Goal: Task Accomplishment & Management: Use online tool/utility

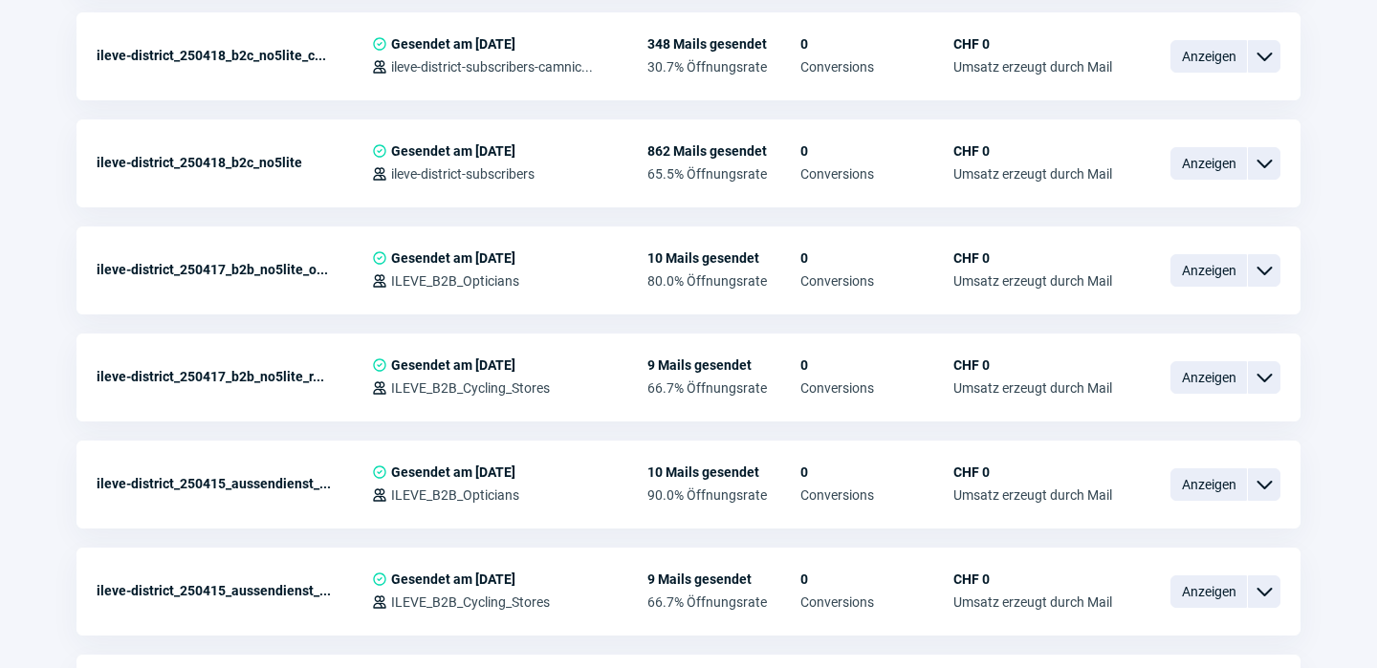
scroll to position [1211, 0]
click at [1271, 269] on span "ChevronDown icon" at bounding box center [1264, 269] width 23 height 23
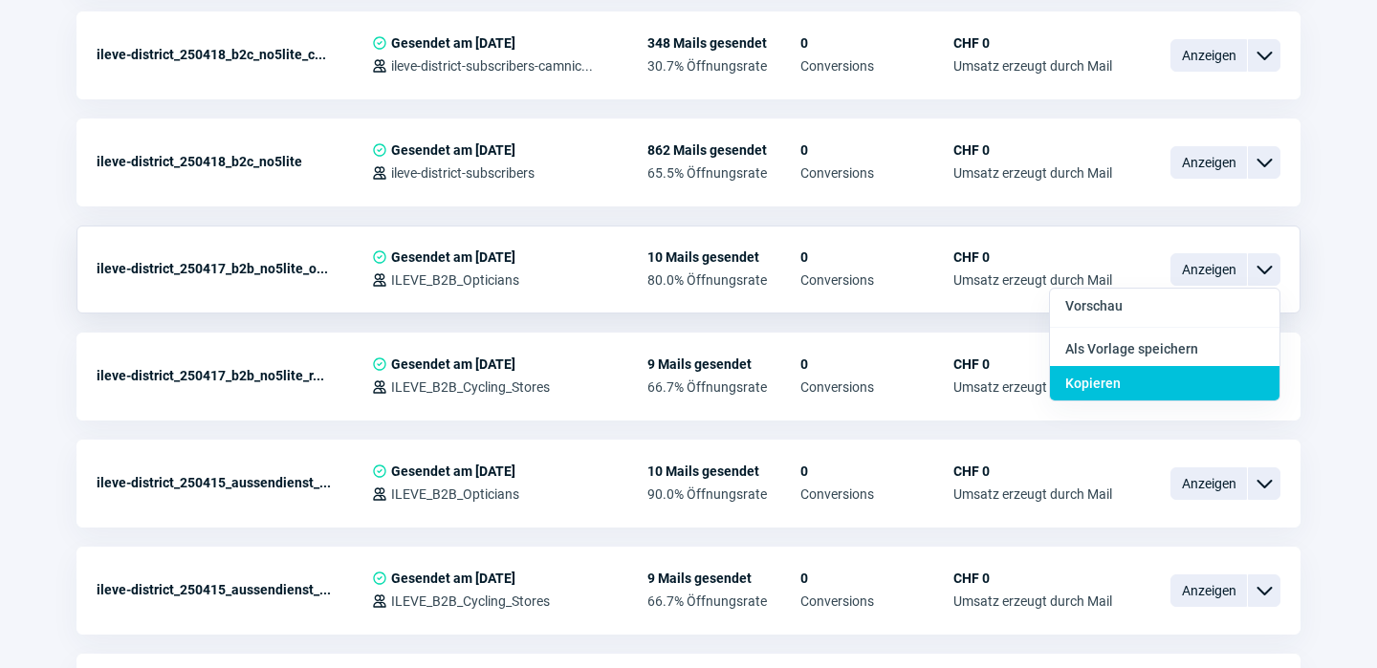
click at [1143, 375] on div "Kopieren" at bounding box center [1164, 383] width 229 height 34
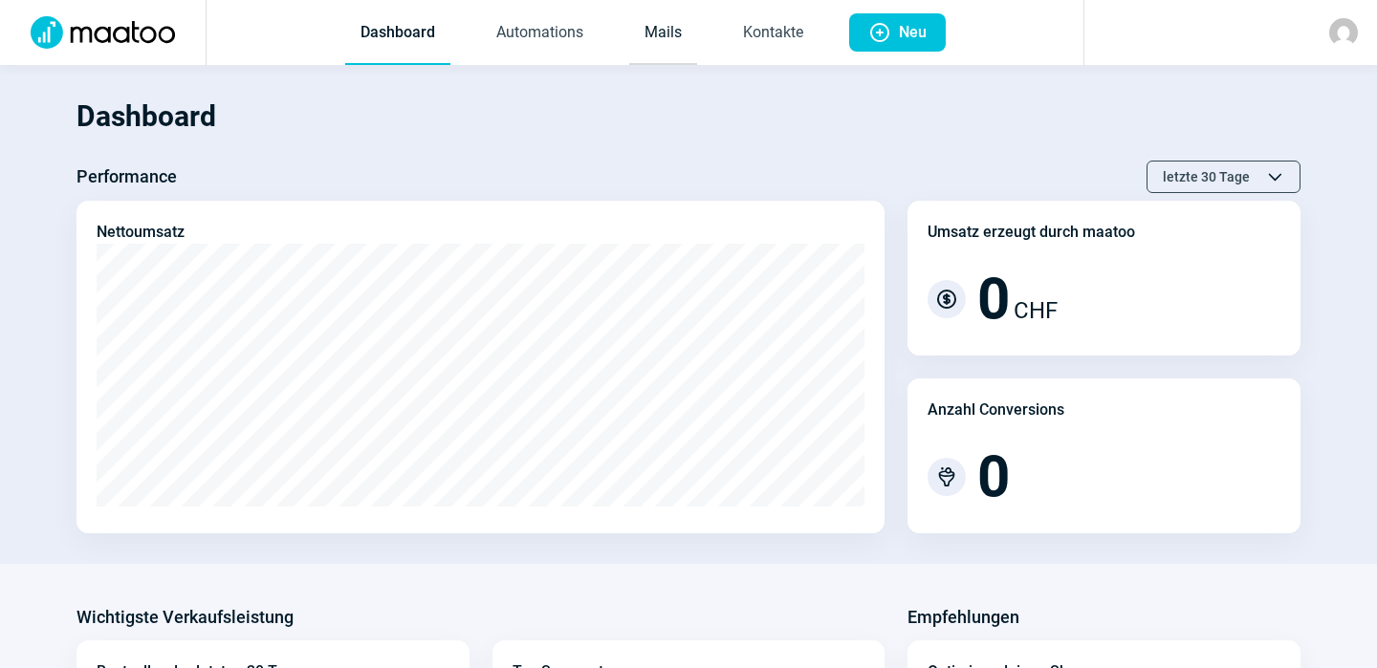
click at [665, 33] on link "Mails" at bounding box center [663, 33] width 68 height 63
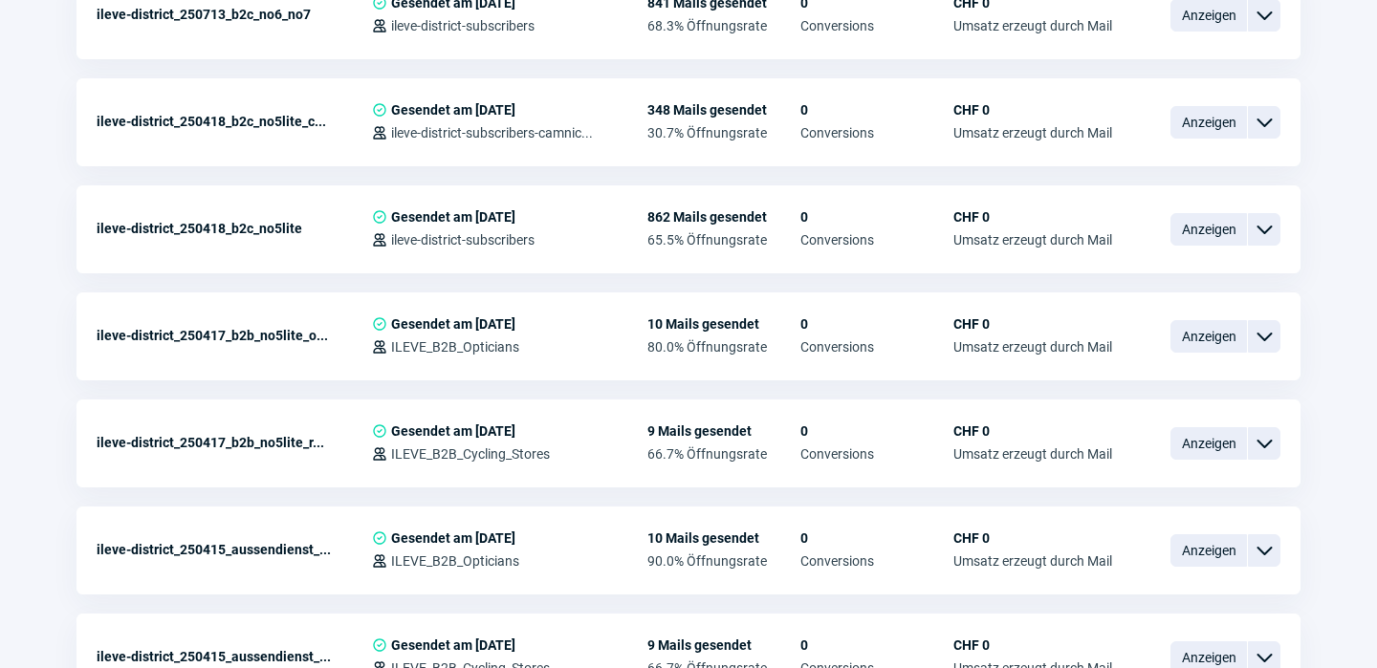
scroll to position [1148, 0]
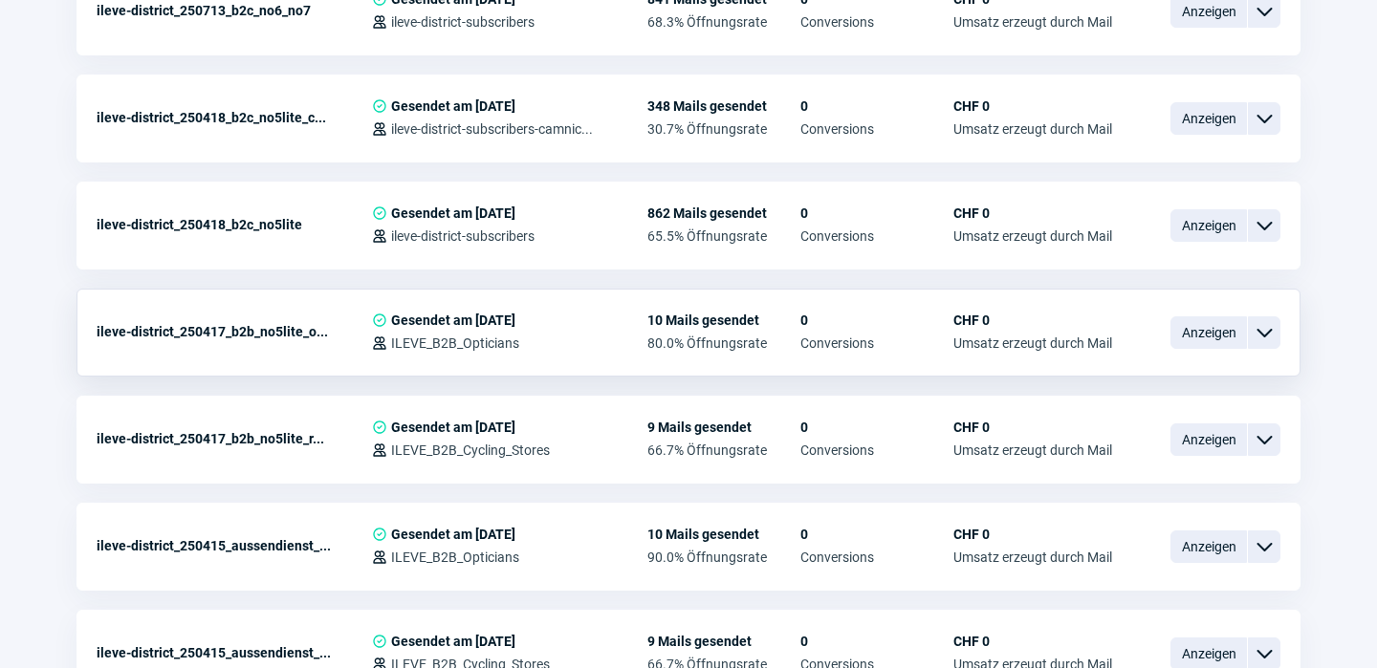
click at [1266, 335] on span "ChevronDown icon" at bounding box center [1264, 332] width 23 height 23
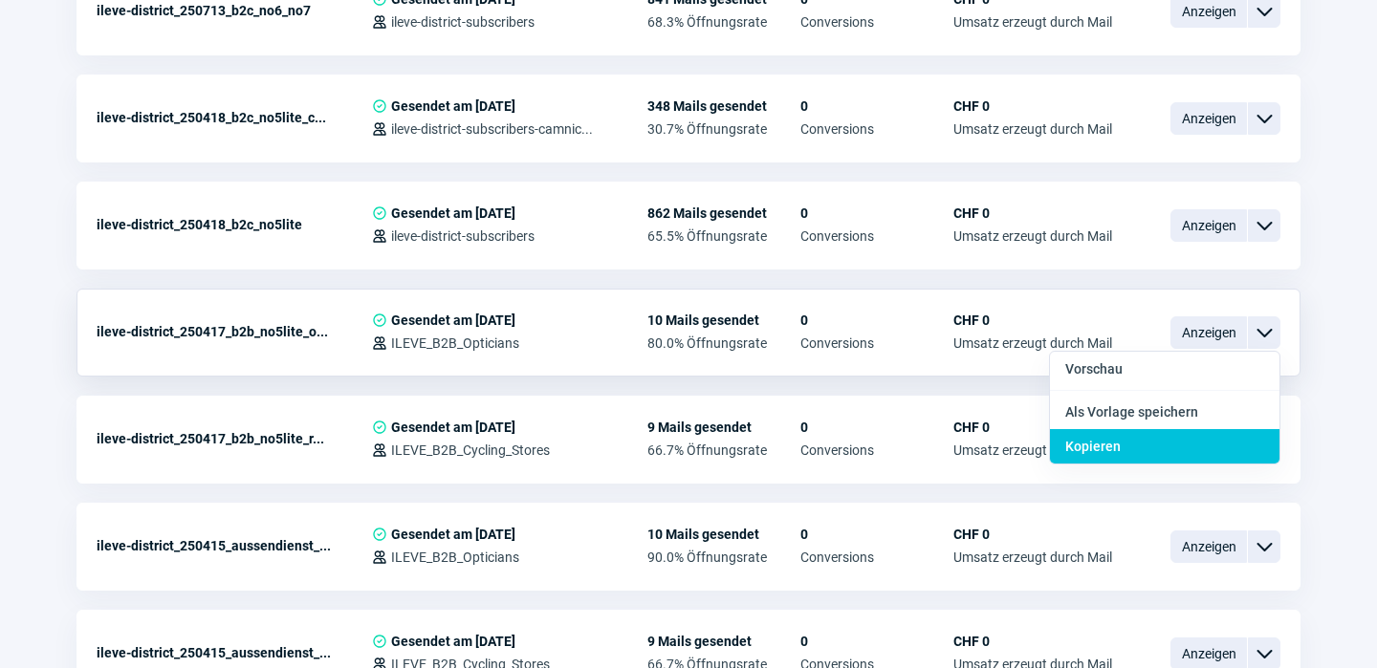
click at [1111, 447] on span "Kopieren" at bounding box center [1092, 446] width 55 height 15
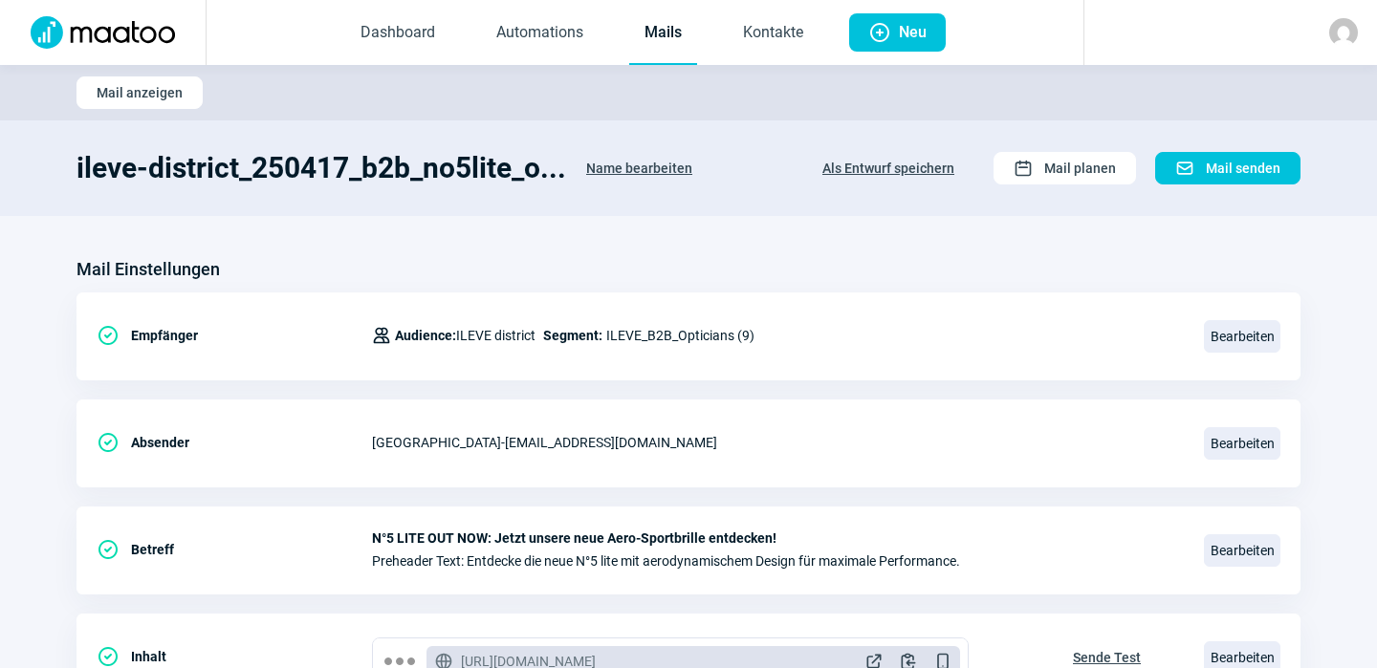
click at [629, 166] on span "Name bearbeiten" at bounding box center [639, 168] width 106 height 31
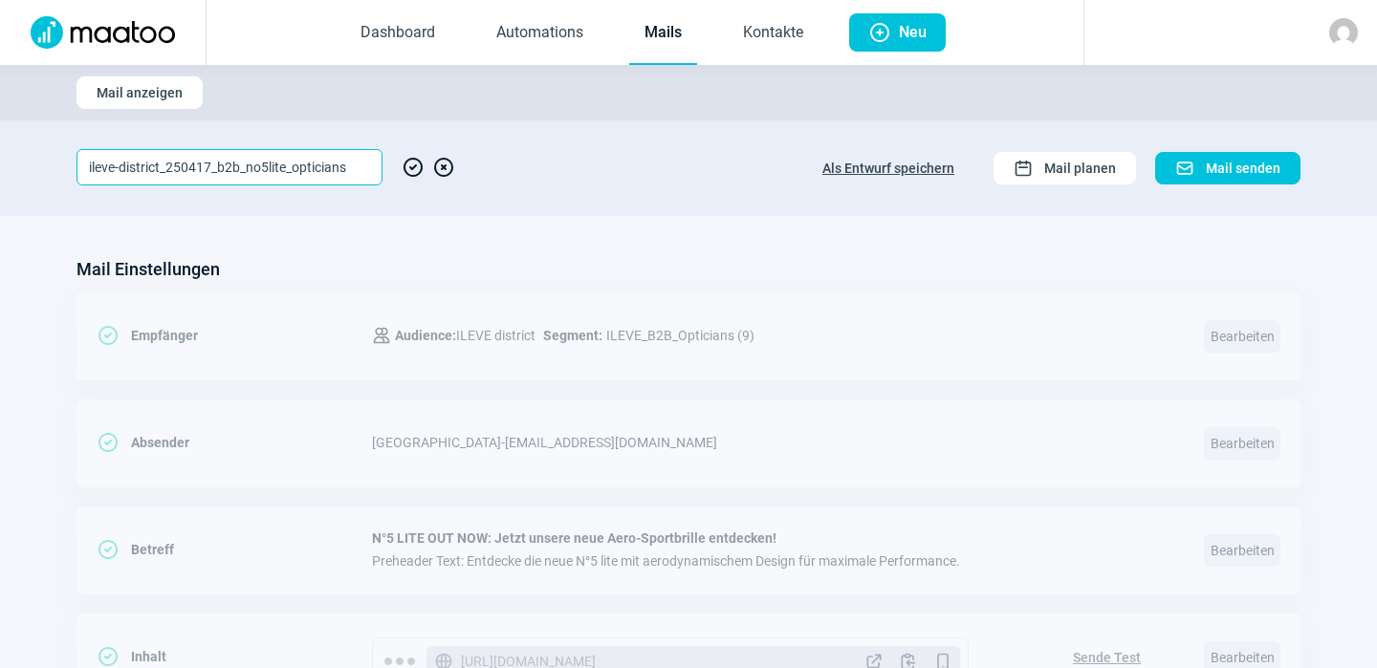
click at [346, 169] on input "ileve-district_250417_b2b_no5lite_opticians" at bounding box center [229, 167] width 306 height 36
type input "ileve-district_250813_Austritt_Silvia"
click at [410, 164] on span "CheckCircle icon" at bounding box center [413, 167] width 23 height 36
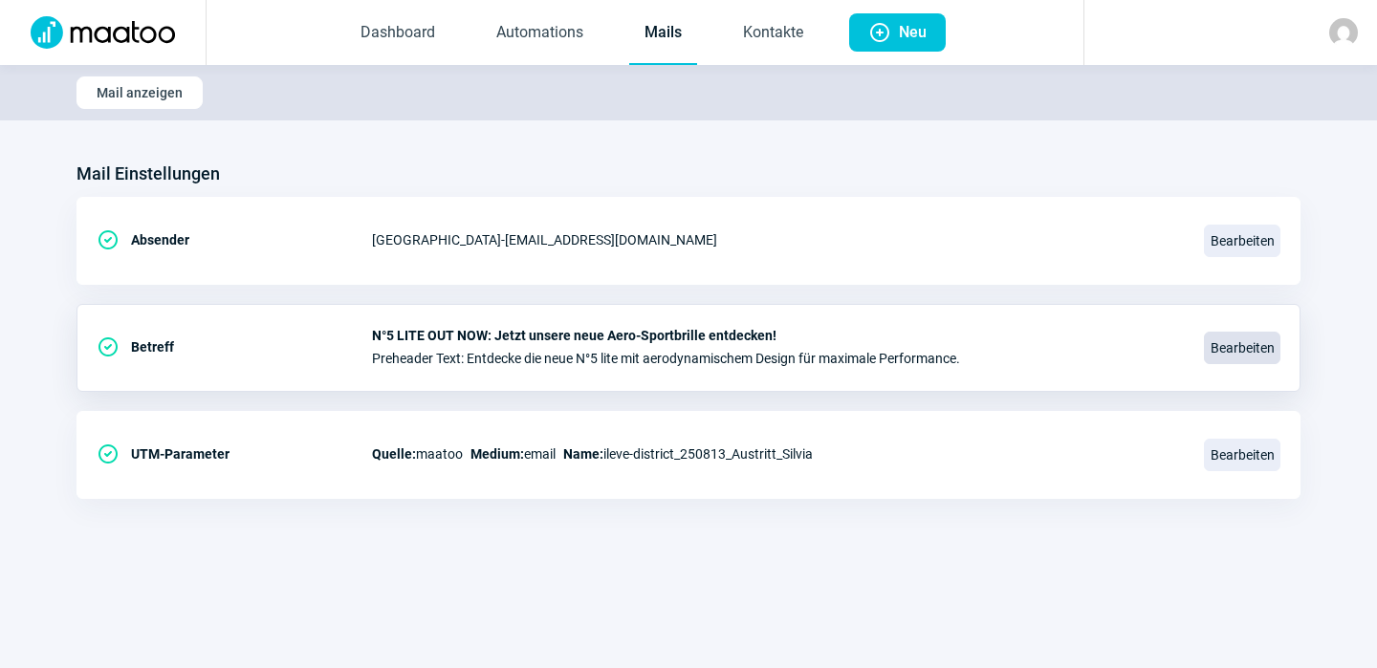
click at [1254, 345] on span "Bearbeiten" at bounding box center [1242, 348] width 76 height 33
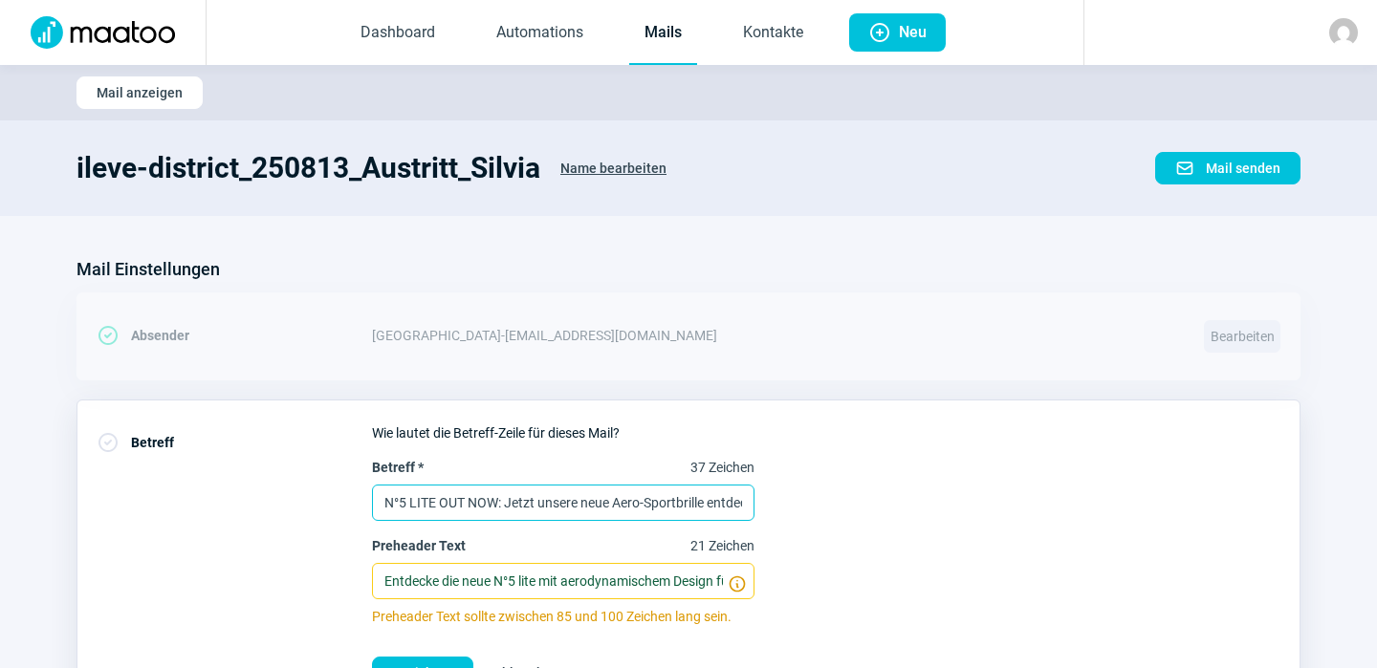
click at [541, 505] on input "N°5 LITE OUT NOW: Jetzt unsere neue Aero-Sportbrille entdecken!" at bounding box center [563, 503] width 382 height 36
paste input "Wechsel im ILEVE OPTICS Team: Hallo Demian & Oli. Tschüss Silvia! 👋"
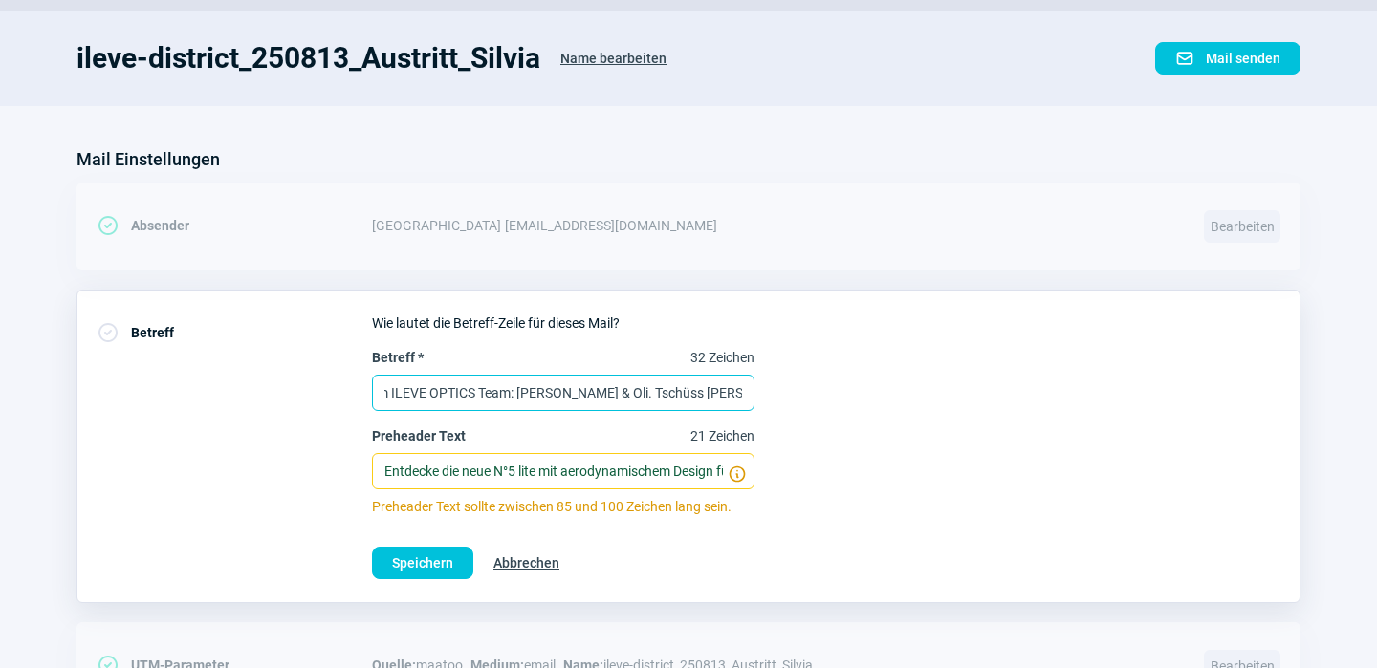
scroll to position [134, 0]
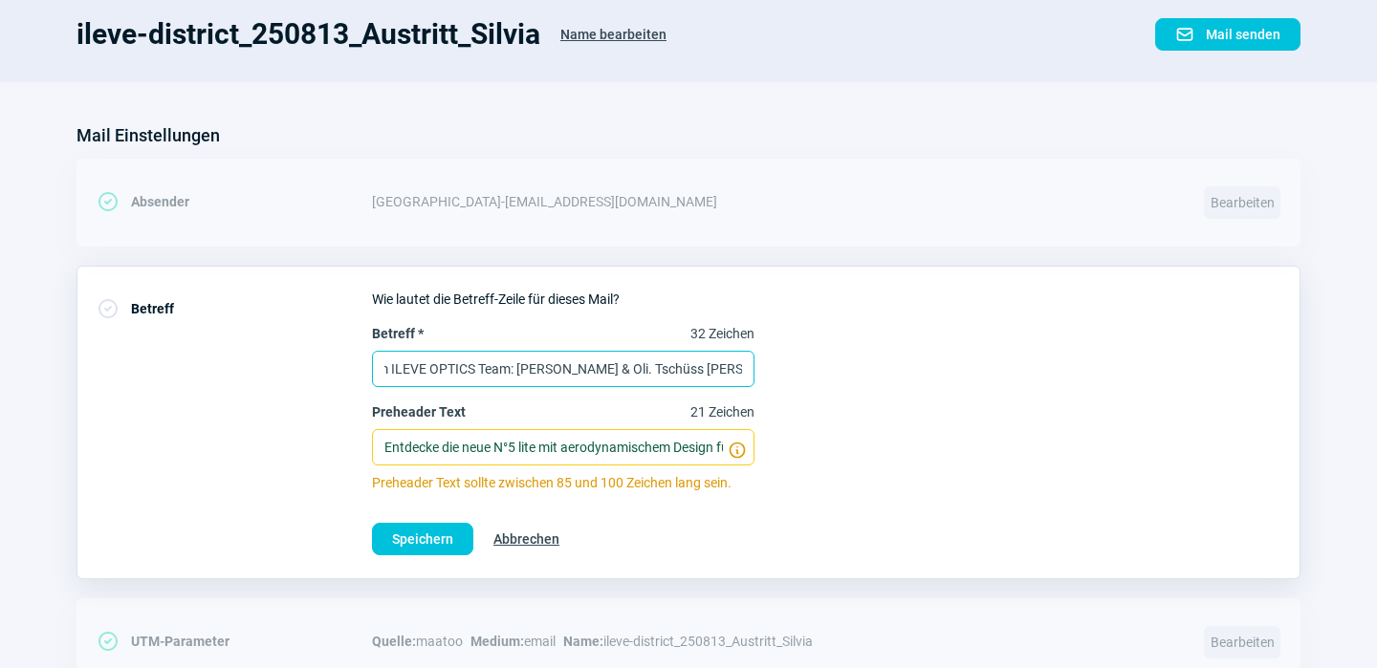
type input "Wechsel im ILEVE OPTICS Team: Hallo Demian & Oli. Tschüss Silvia! 👋"
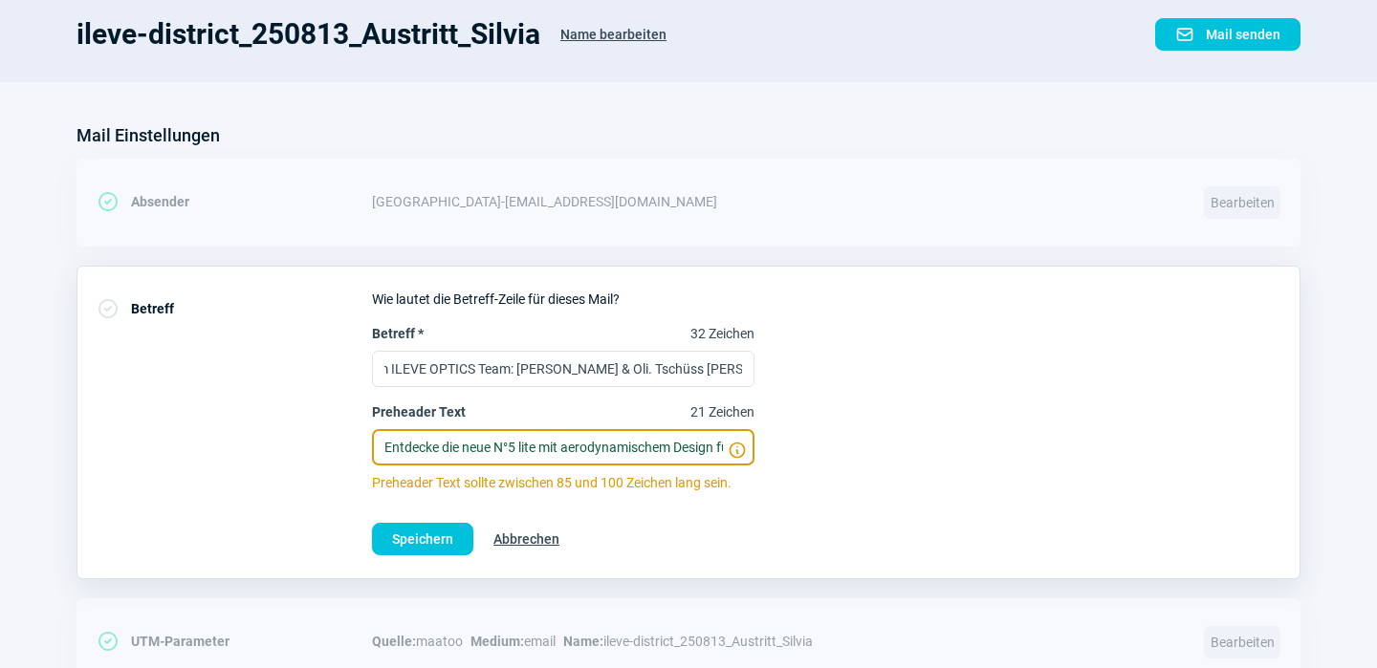
click at [605, 456] on input "Entdecke die neue N°5 lite mit aerodynamischem Design für maximale Performance." at bounding box center [563, 447] width 382 height 36
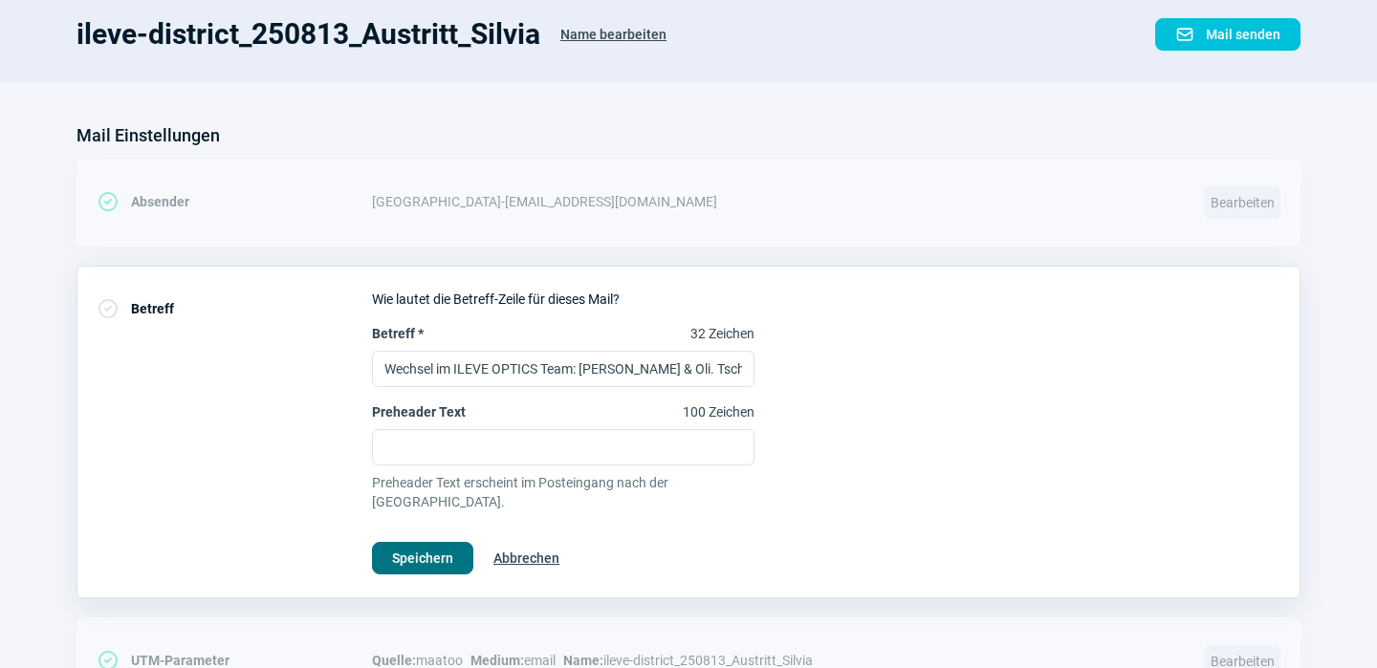
click at [447, 543] on span "Speichern" at bounding box center [422, 558] width 61 height 31
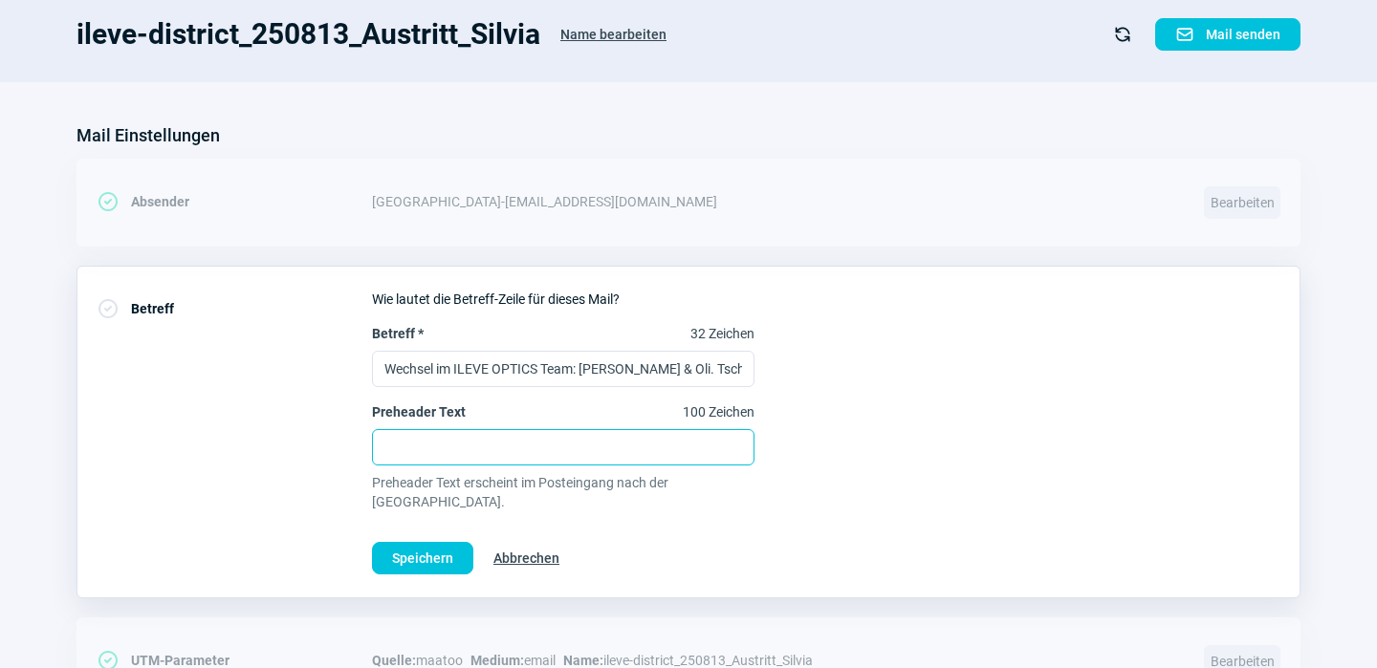
click at [435, 454] on input "Preheader Text 100 Zeichen" at bounding box center [563, 447] width 382 height 36
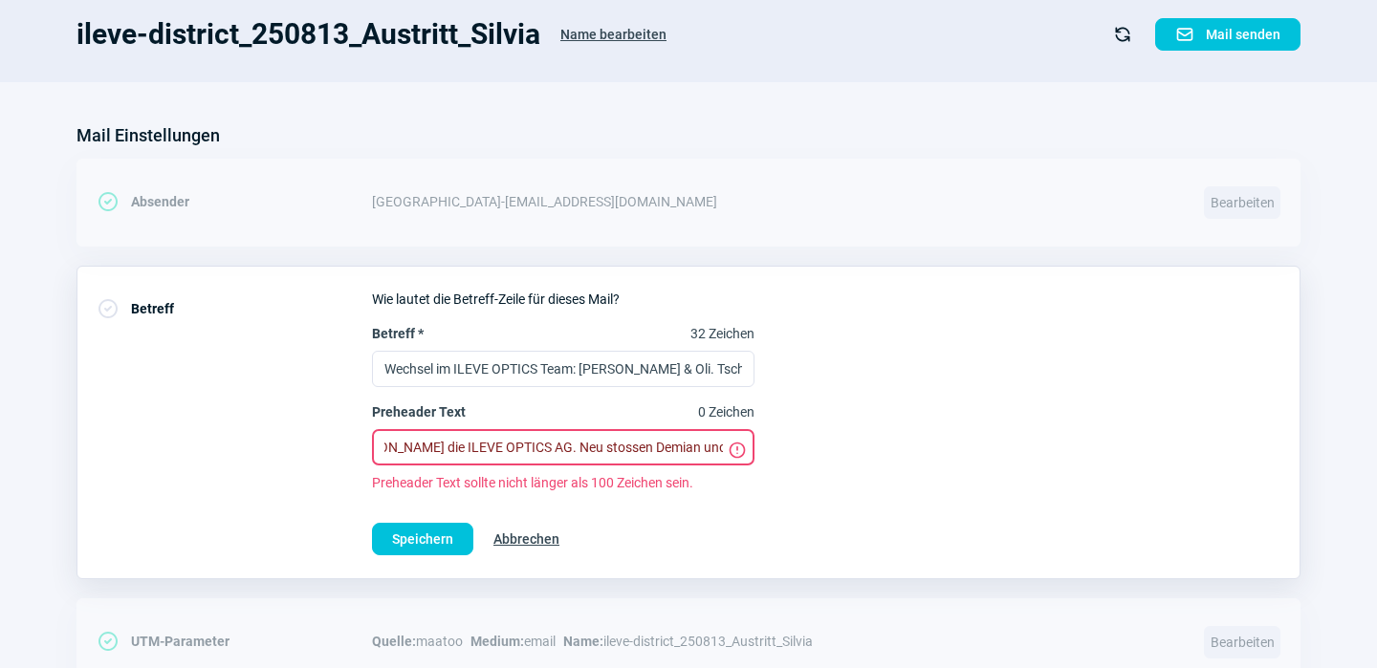
scroll to position [0, 298]
click at [510, 452] on input "Nach fünf spannenden Jahren verlässt Silvia die ILEVE OPTICS AG. Neu stossen De…" at bounding box center [563, 447] width 382 height 36
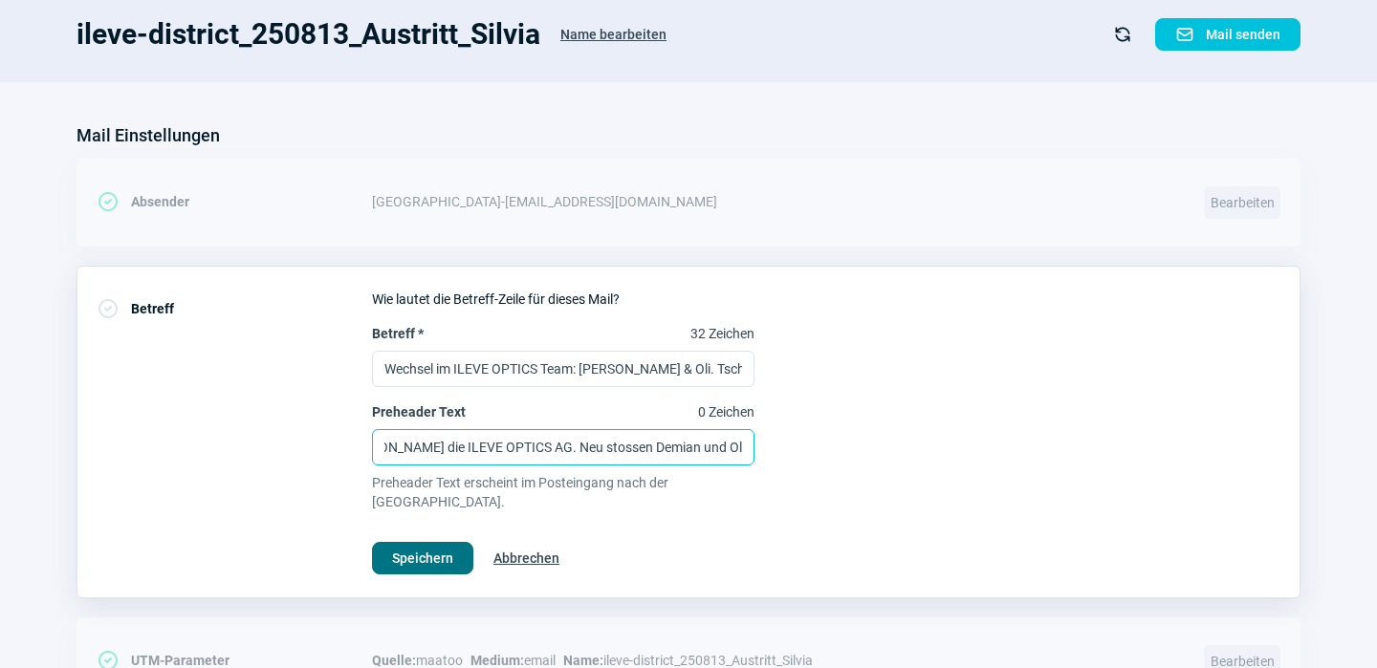
type input "Nach fünf spannenden Jahren verlässt Silvia die ILEVE OPTICS AG. Neu stossen De…"
click at [435, 543] on span "Speichern" at bounding box center [422, 558] width 61 height 31
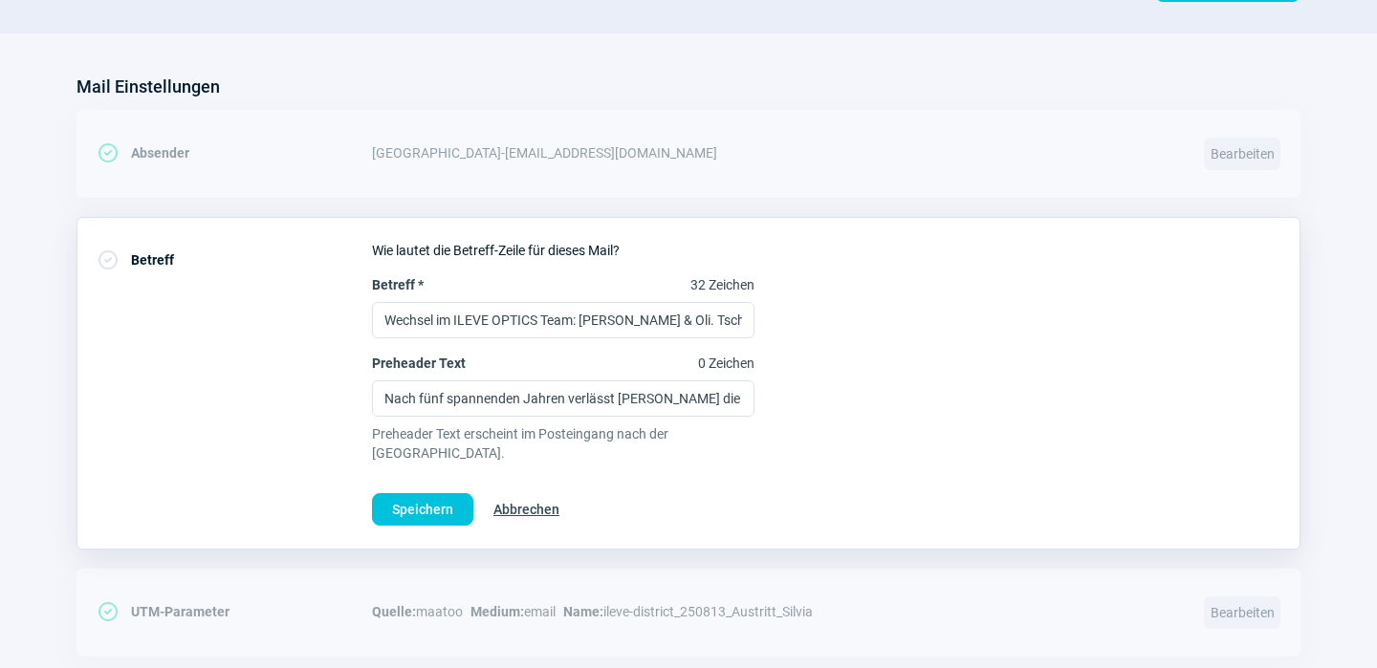
scroll to position [209, 0]
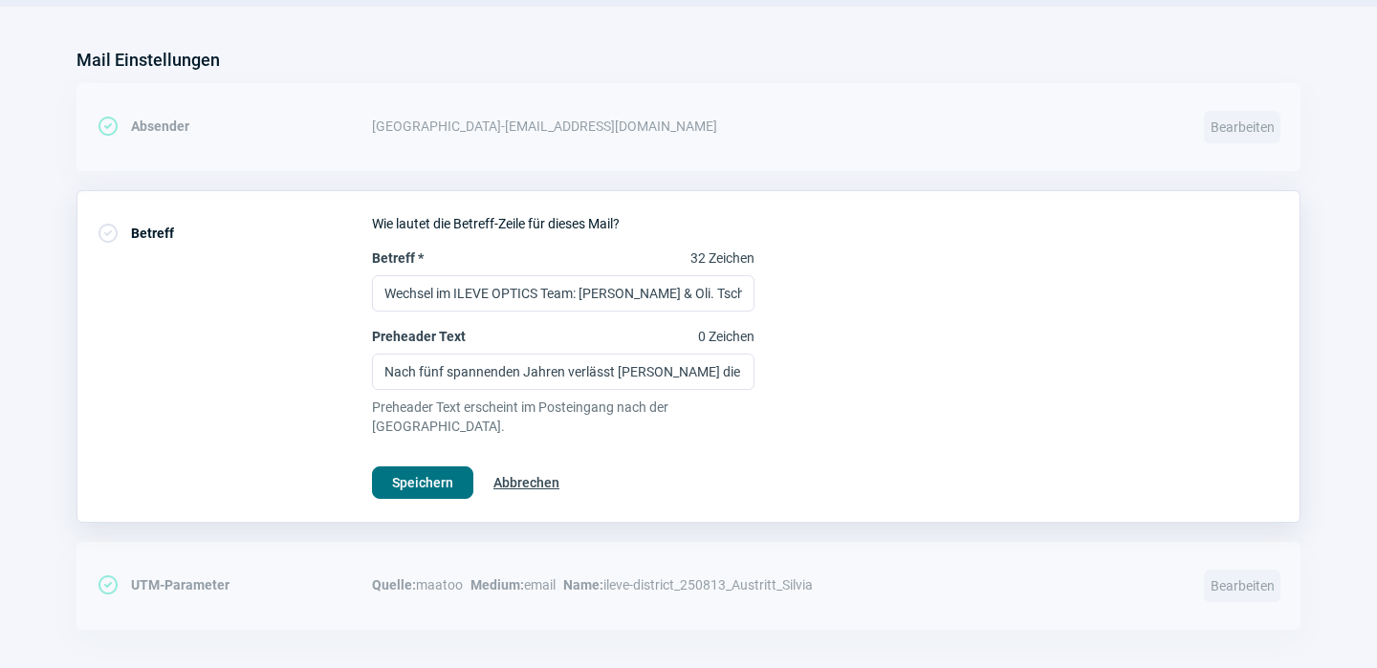
click at [439, 469] on span "Speichern" at bounding box center [422, 483] width 61 height 31
click at [422, 468] on span "Speichern" at bounding box center [422, 483] width 61 height 31
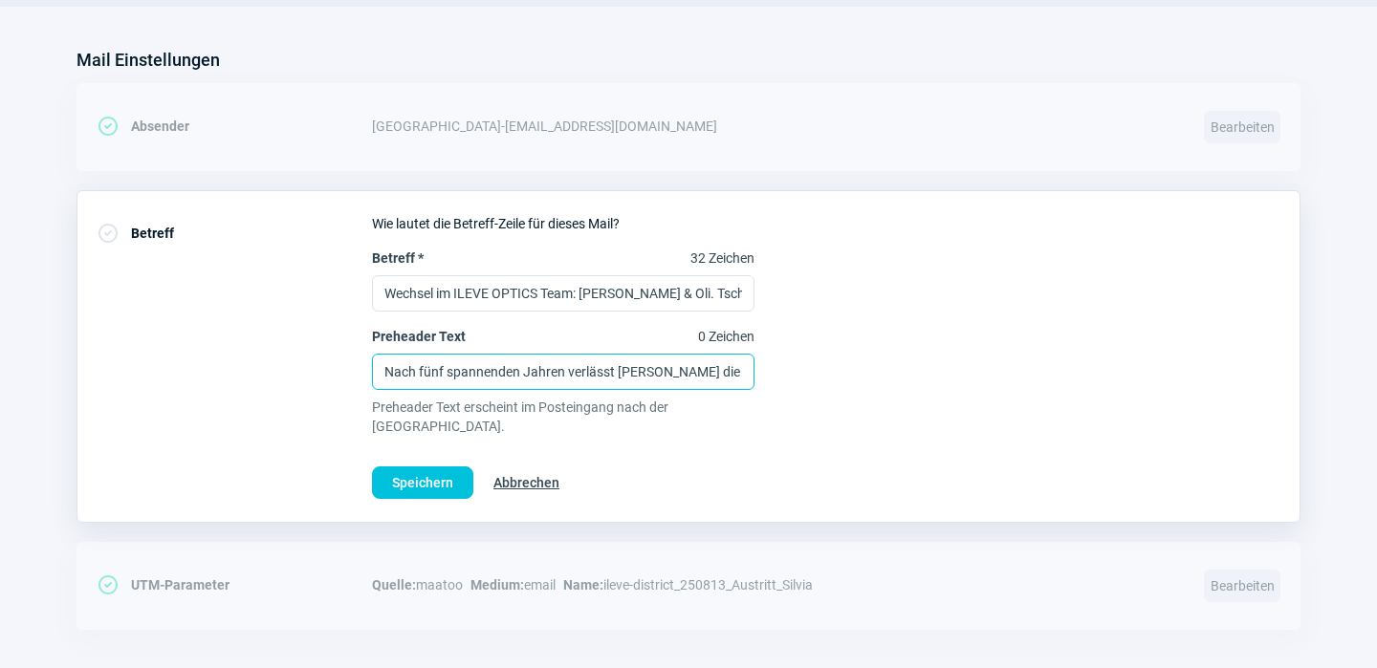
click at [568, 374] on input "Nach fünf spannenden Jahren verlässt Silvia die ILEVE OPTICS AG. Neu stossen De…" at bounding box center [563, 372] width 382 height 36
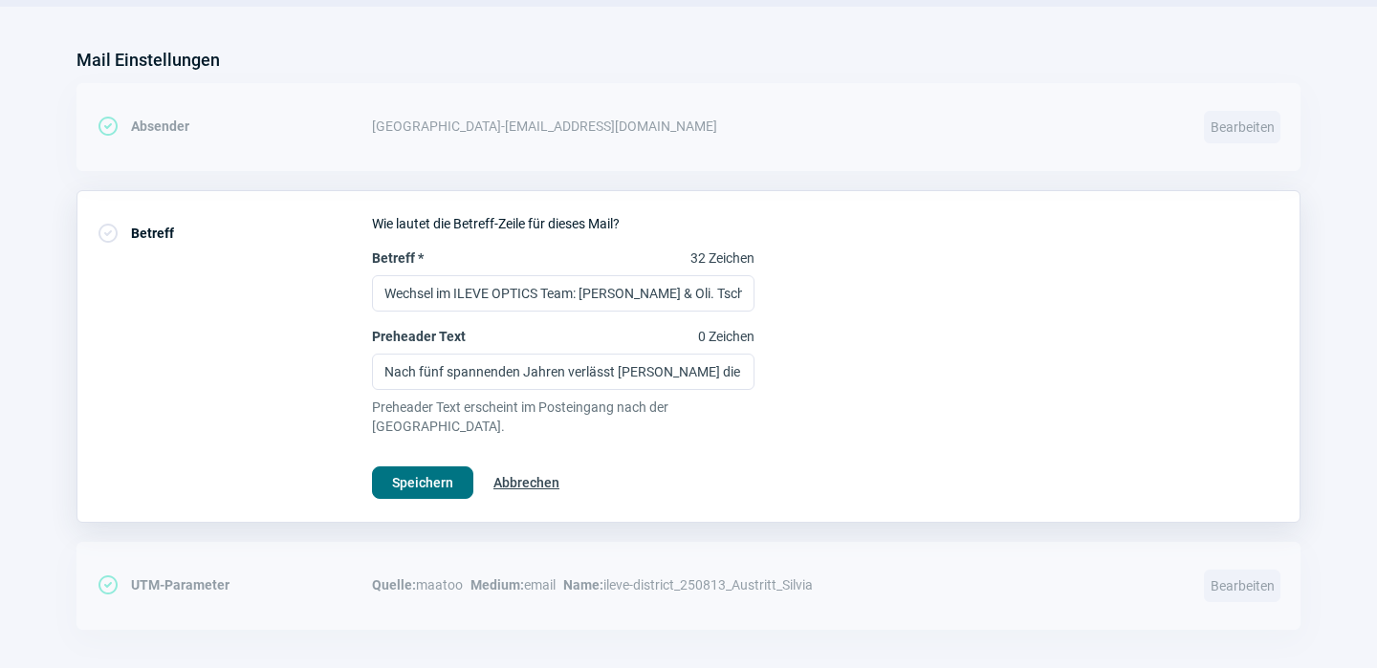
click at [445, 468] on span "Speichern" at bounding box center [422, 483] width 61 height 31
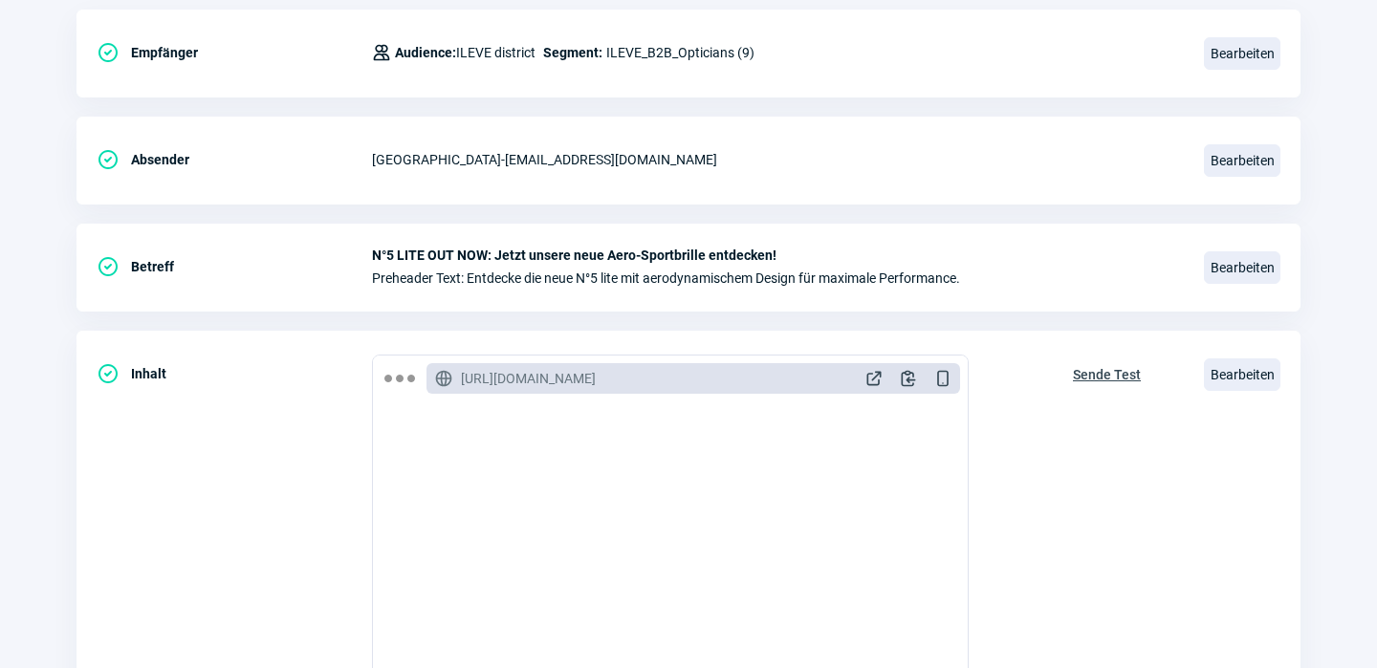
scroll to position [285, 0]
click at [1230, 259] on span "Bearbeiten" at bounding box center [1242, 266] width 76 height 33
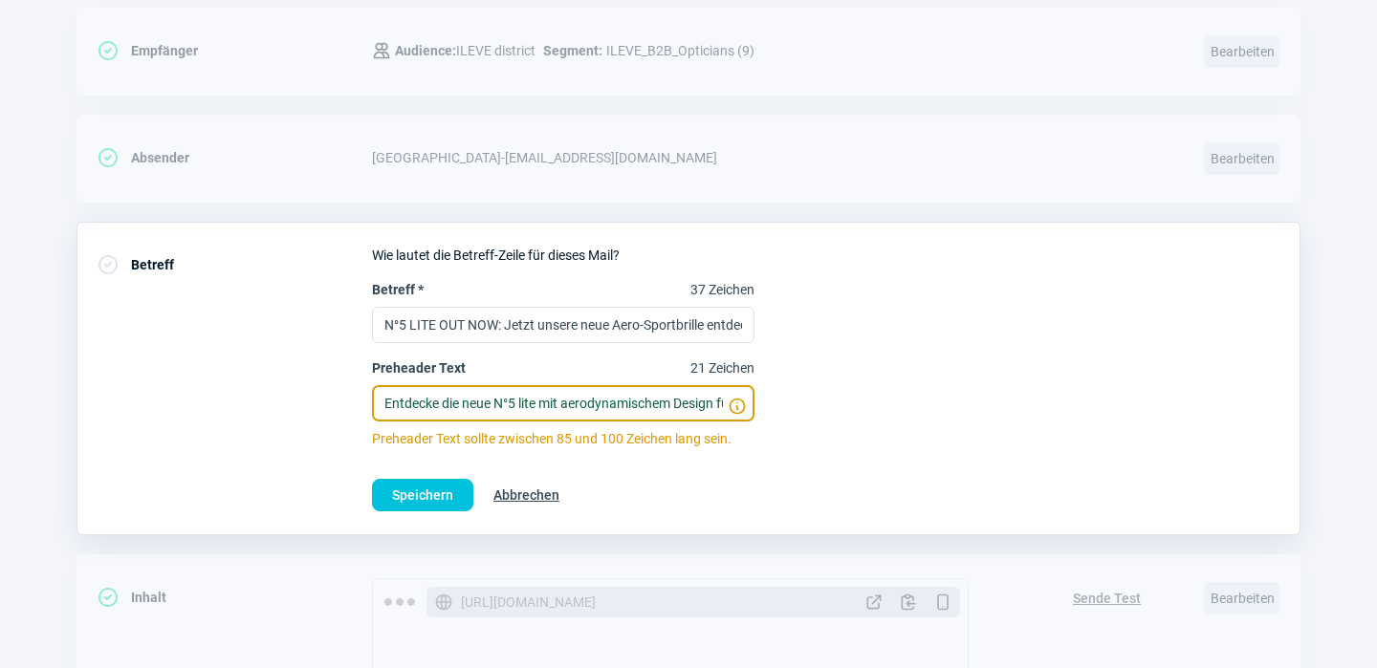
click at [576, 401] on input "Entdecke die neue N°5 lite mit aerodynamischem Design für maximale Performance." at bounding box center [563, 403] width 382 height 36
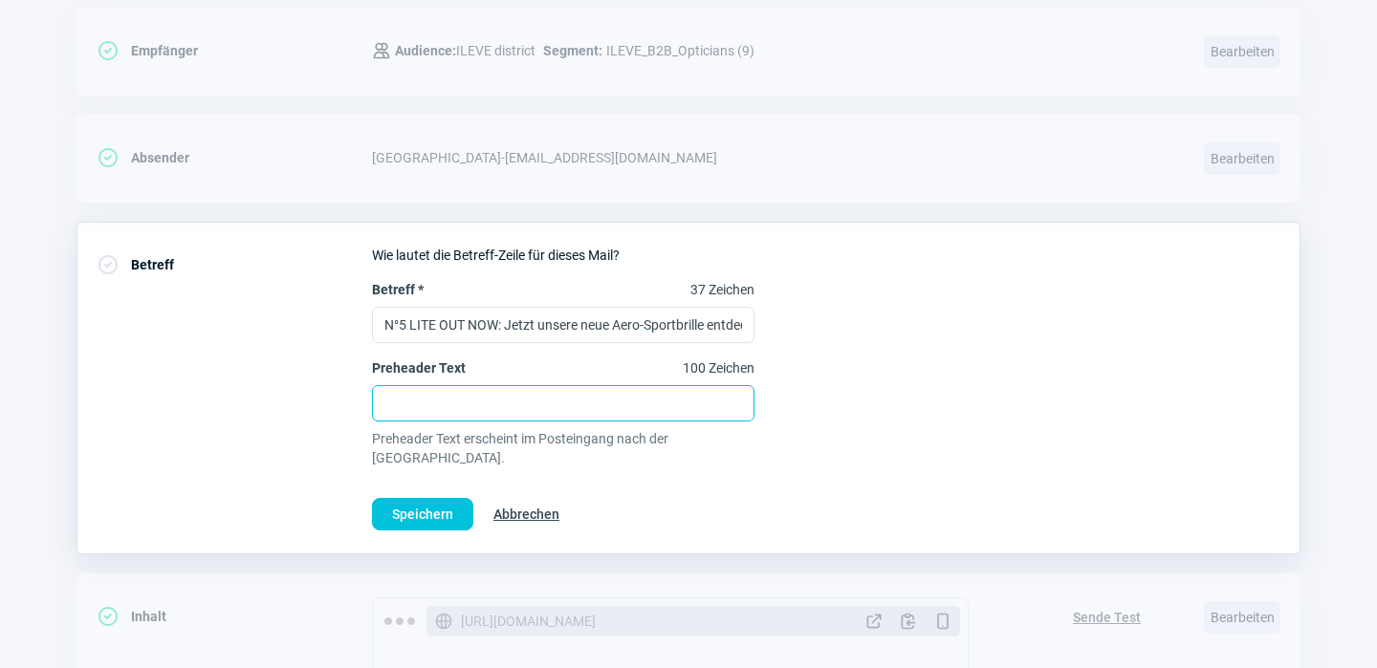
paste input "Nach fünf spannenden Jahren verlässt Silvia die ILEVE OPTICS AG. Neu stossen De…"
type input "Nach fünf spannenden Jahren verlässt Silvia die ILEVE OPTICS AG. Neu stossen De…"
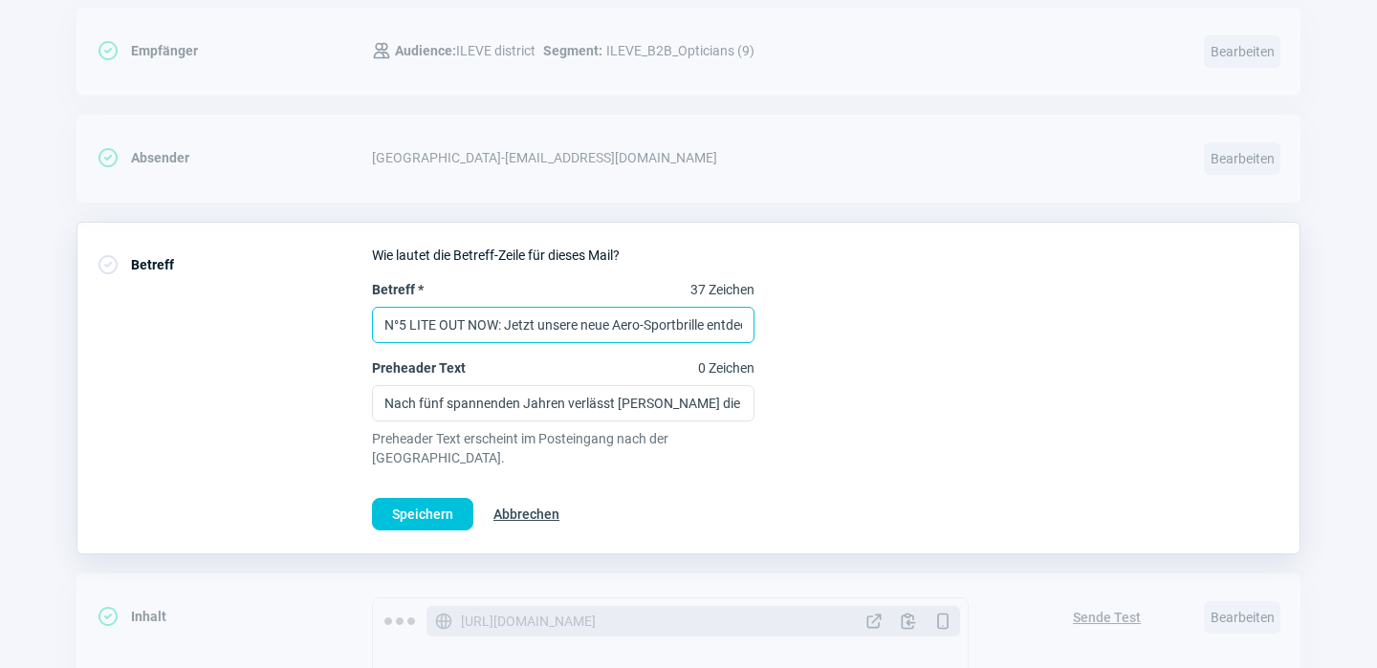
click at [621, 323] on input "N°5 LITE OUT NOW: Jetzt unsere neue Aero-Sportbrille entdecken!" at bounding box center [563, 325] width 382 height 36
paste input "Wechsel im ILEVE OPTICS Team: Hallo Demian & Oli. Tschüss Silvia! 👋"
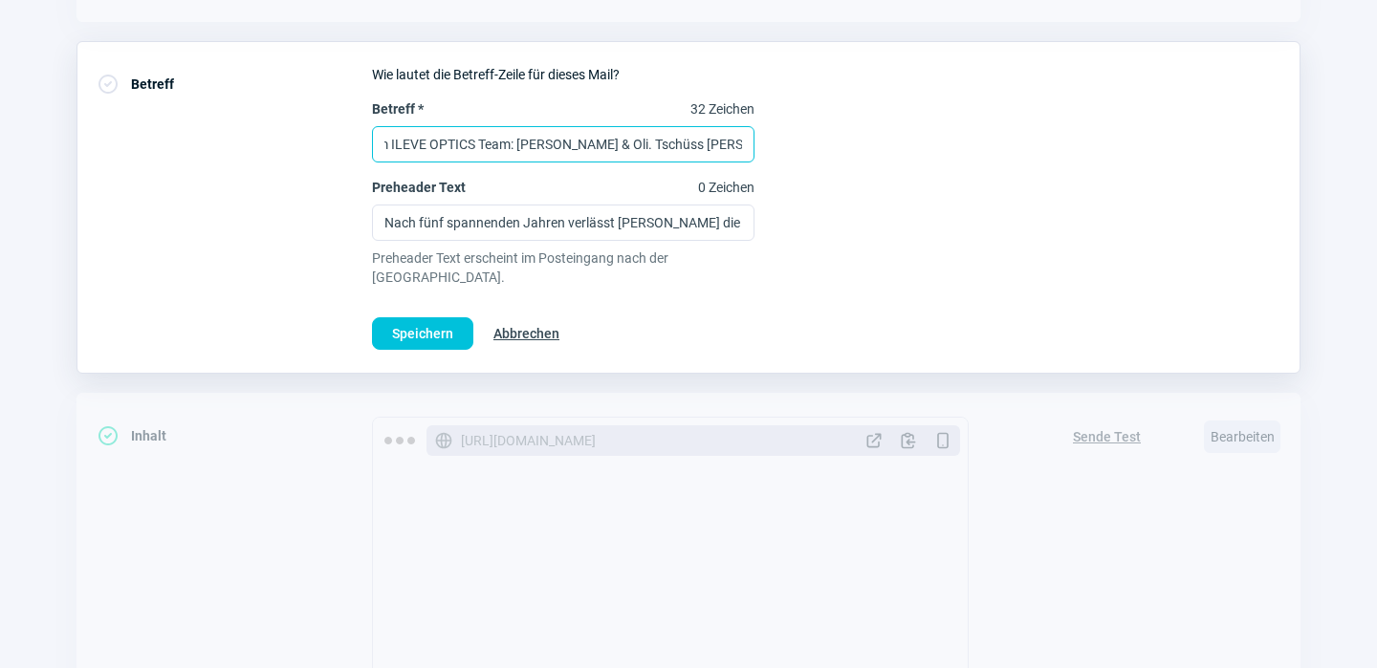
scroll to position [480, 0]
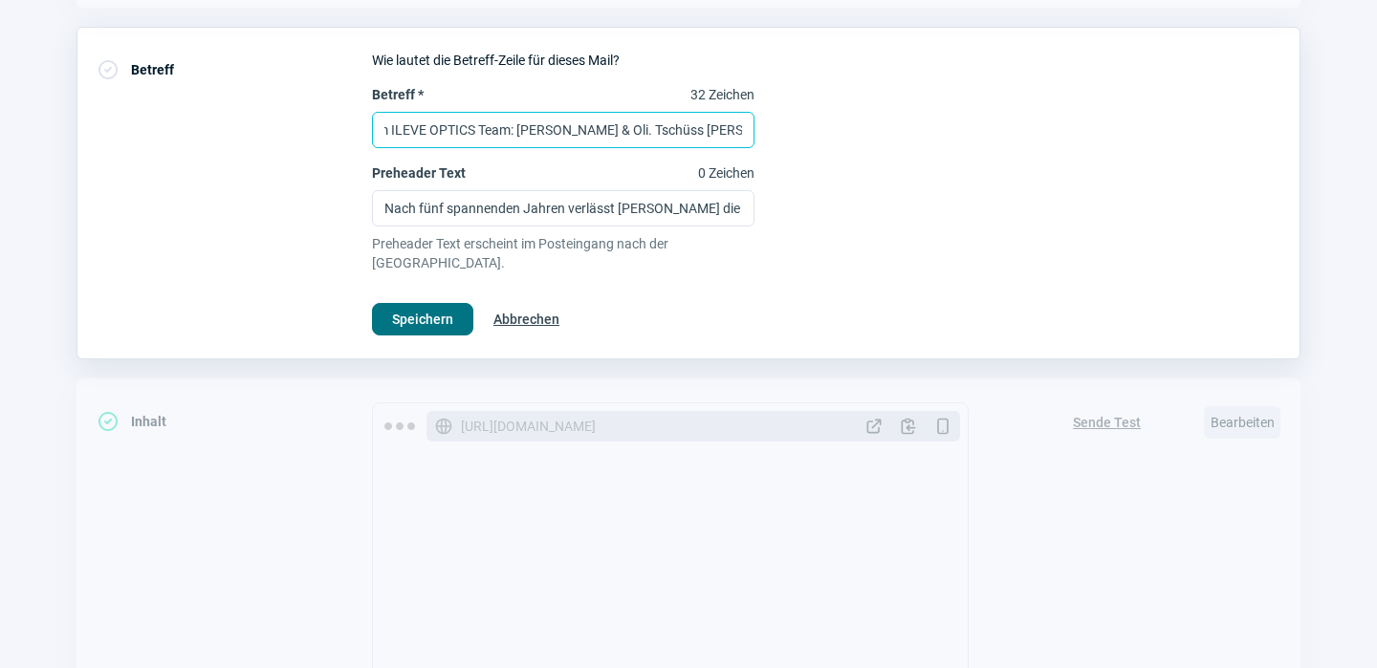
type input "Wechsel im ILEVE OPTICS Team: Hallo Demian & Oli. Tschüss Silvia! 👋"
click at [440, 304] on span "Speichern" at bounding box center [422, 319] width 61 height 31
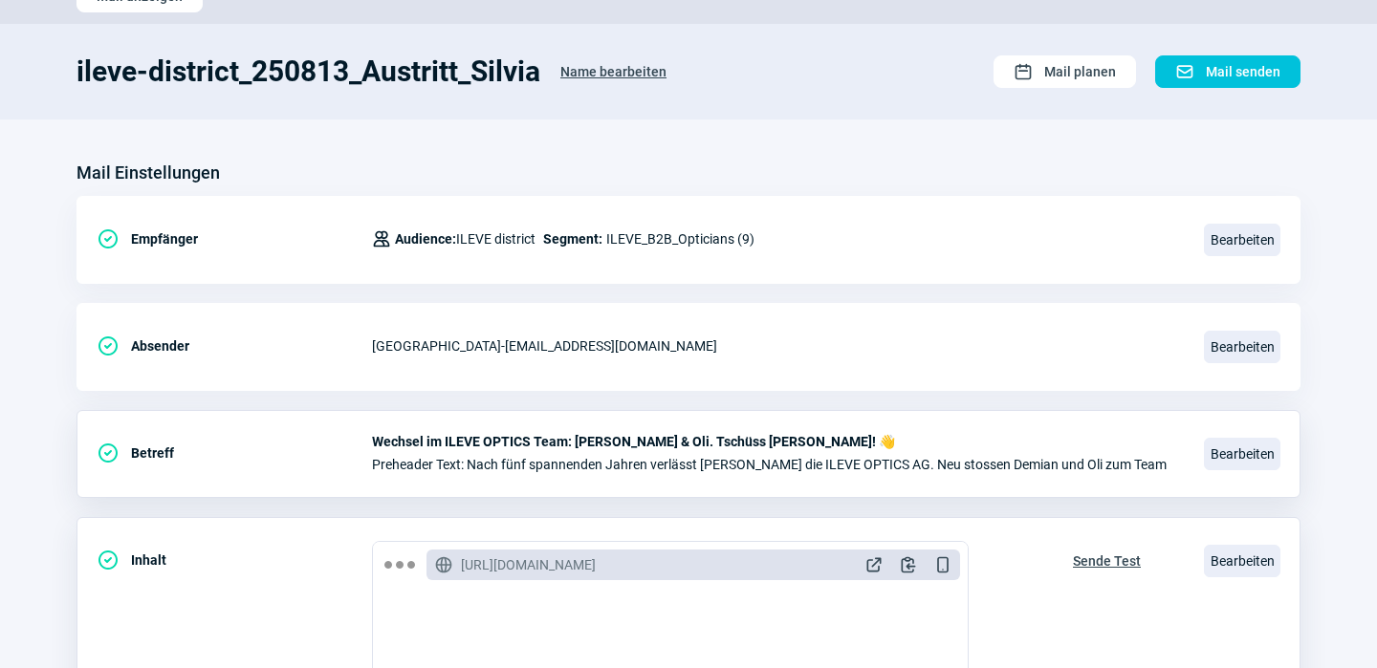
scroll to position [0, 0]
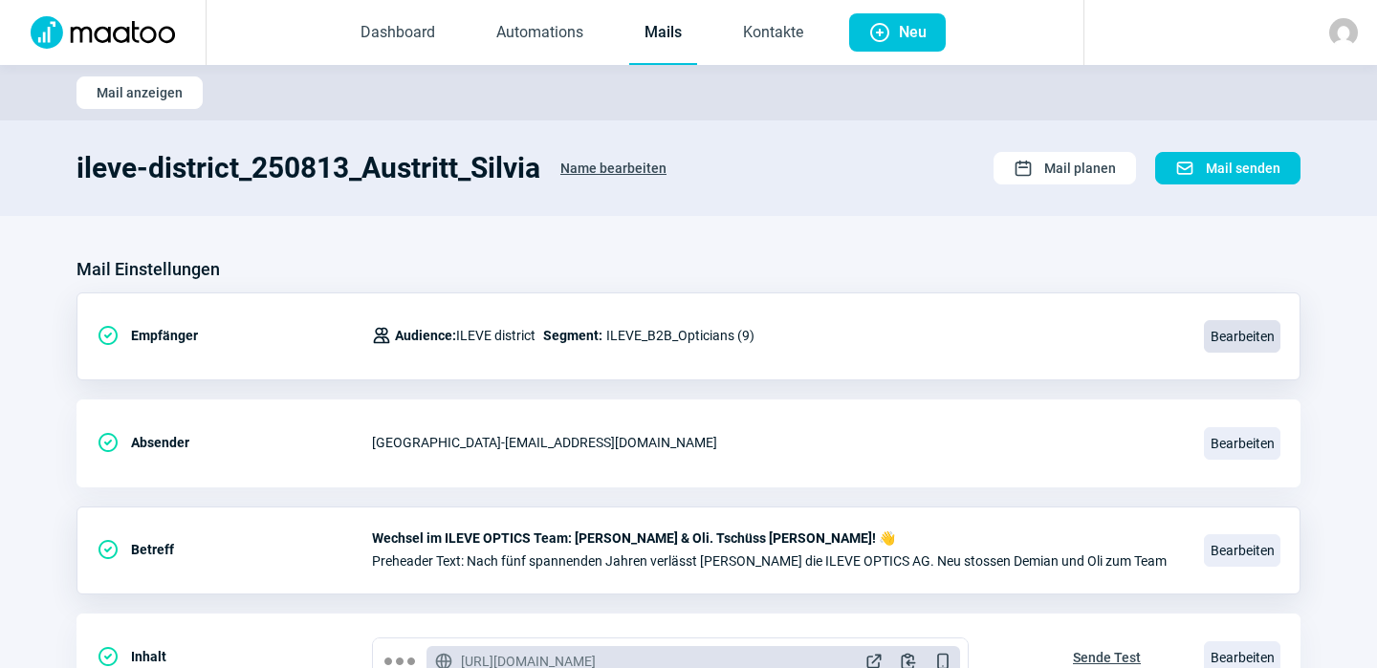
click at [1253, 335] on span "Bearbeiten" at bounding box center [1242, 336] width 76 height 33
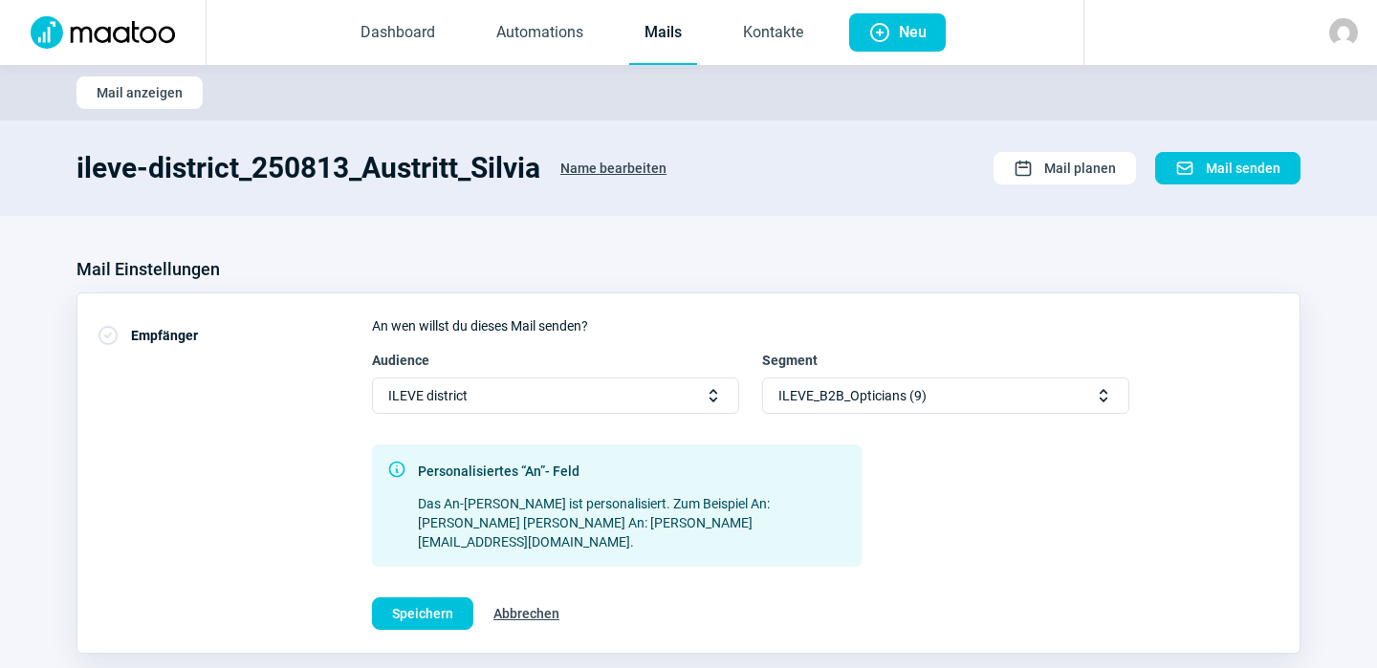
click at [1104, 403] on span "Selector icon" at bounding box center [1103, 395] width 19 height 19
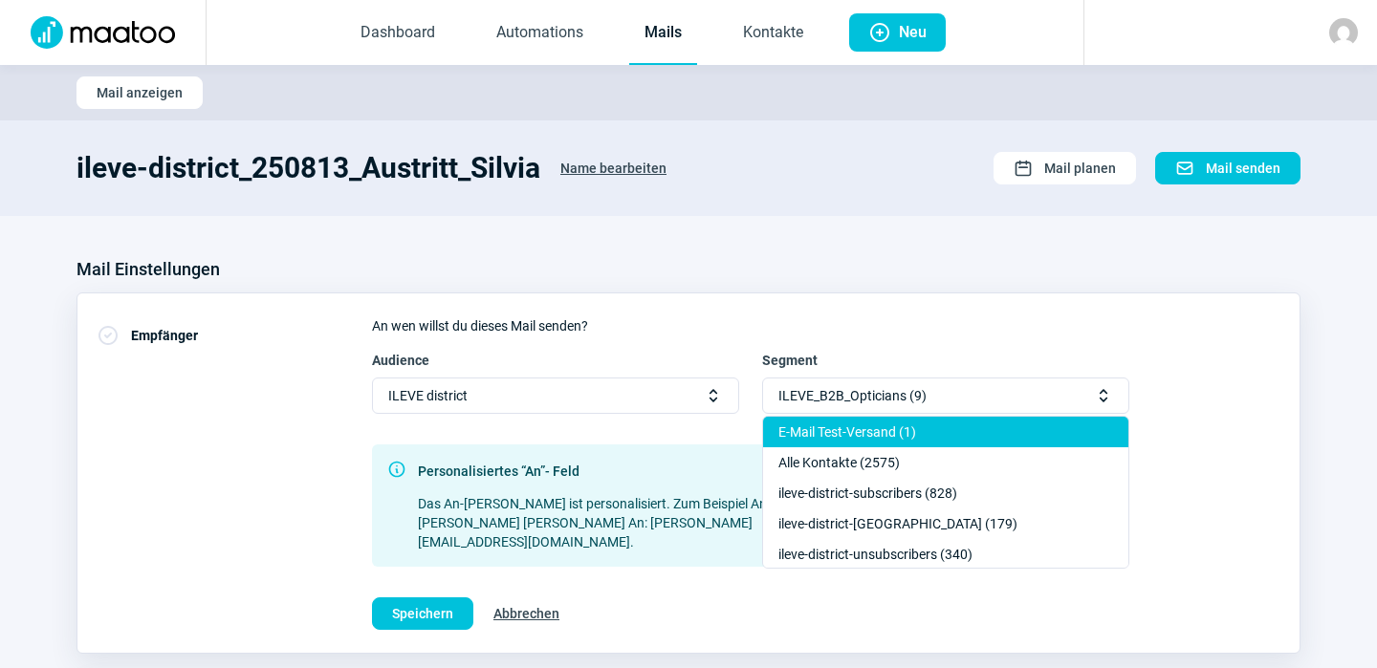
click at [945, 447] on div "E-Mail Test-Versand (1)" at bounding box center [945, 462] width 365 height 31
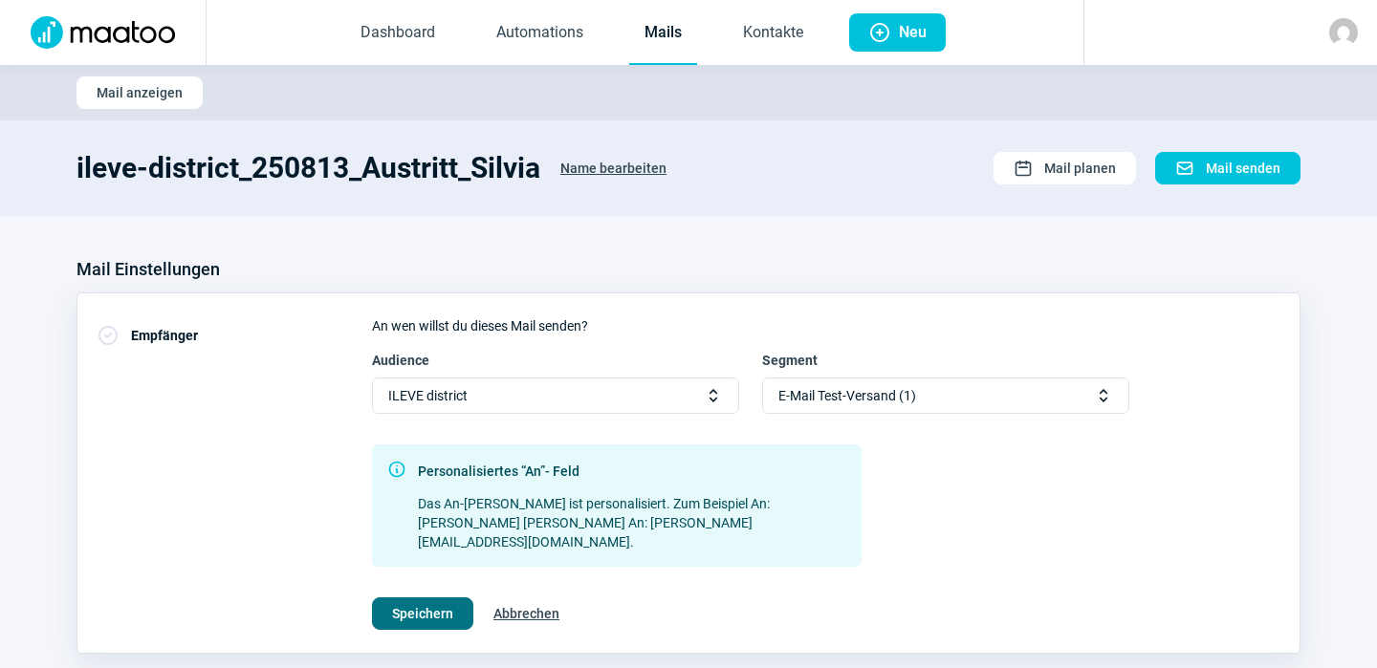
click at [429, 599] on span "Speichern" at bounding box center [422, 614] width 61 height 31
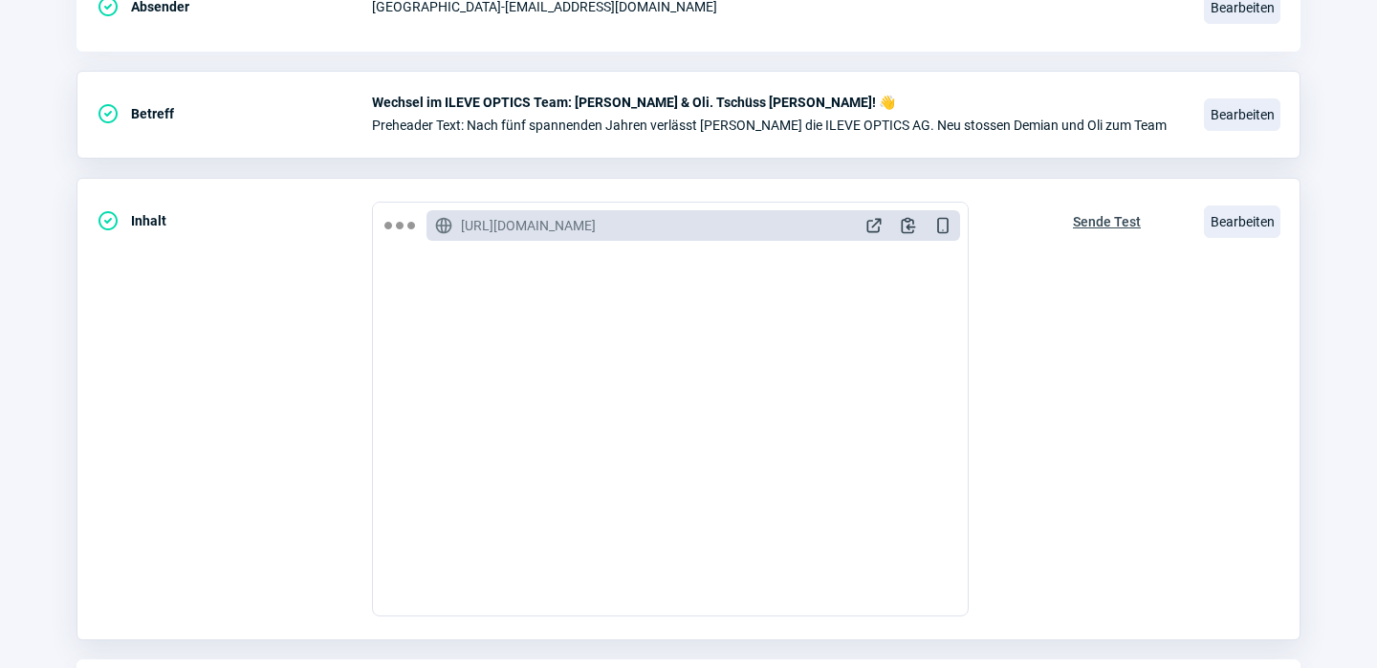
scroll to position [470, 0]
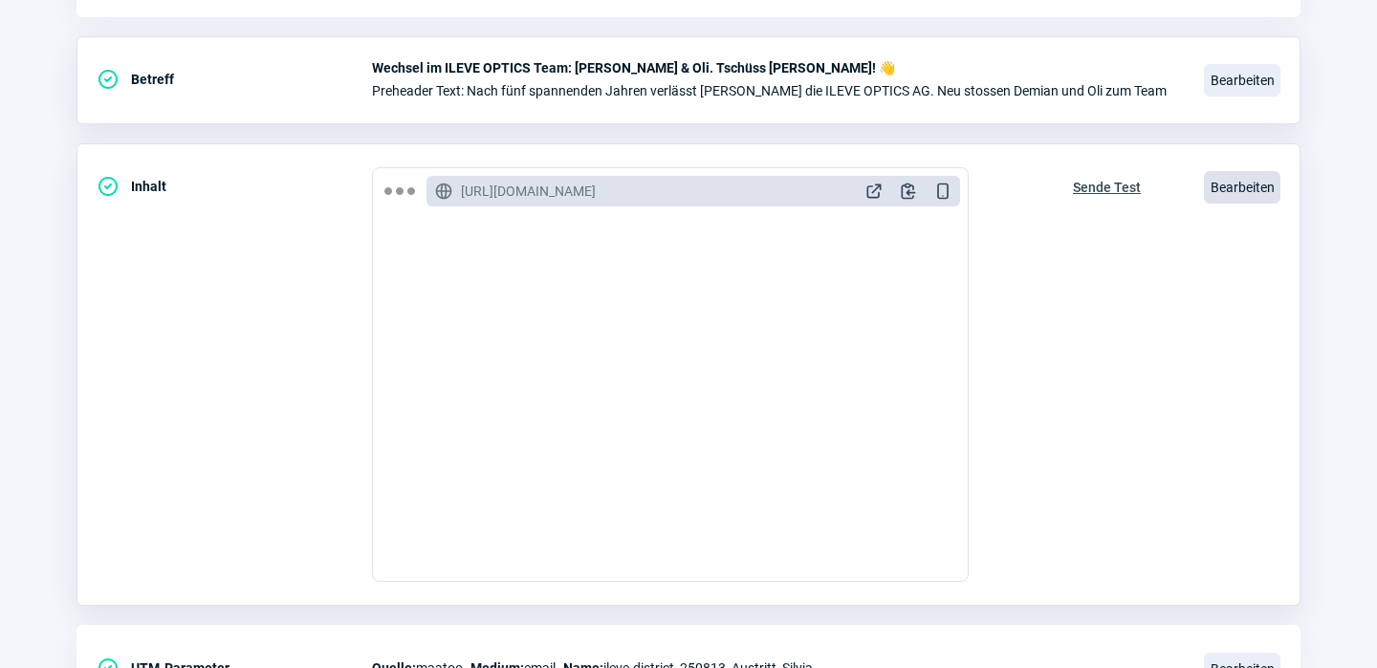
click at [1244, 187] on span "Bearbeiten" at bounding box center [1242, 187] width 76 height 33
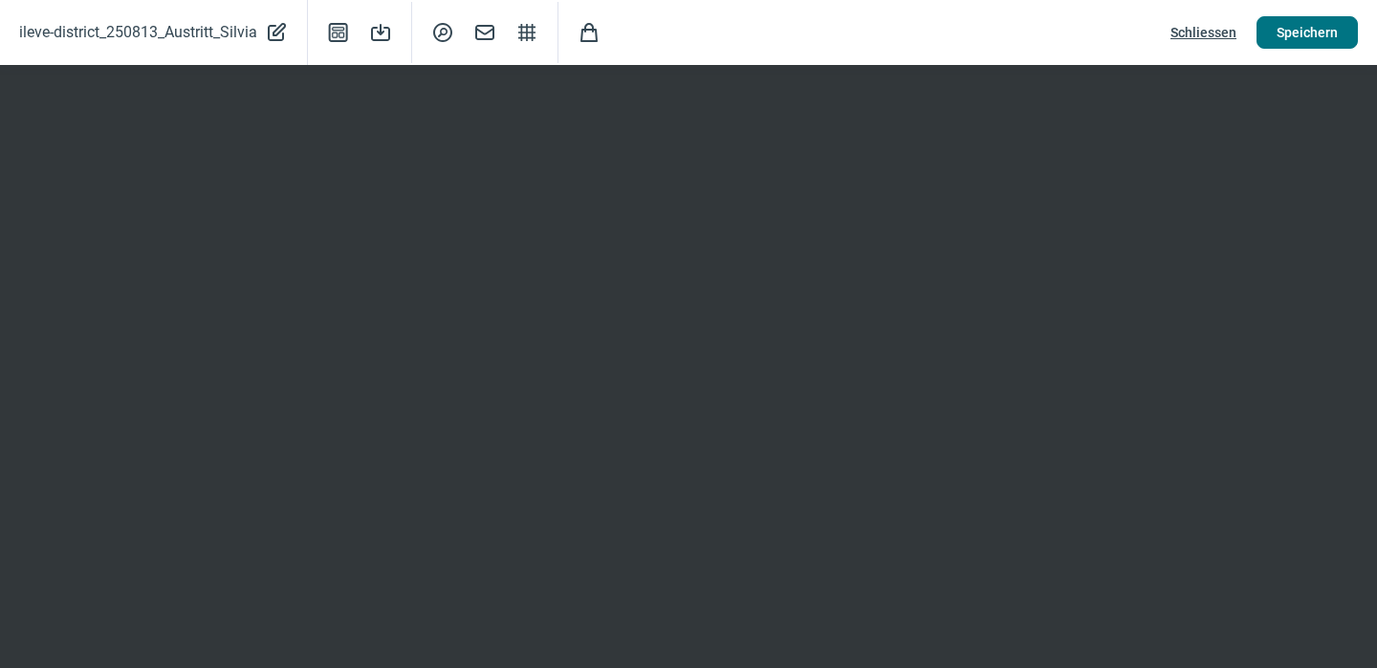
click at [1318, 27] on span "Speichern" at bounding box center [1306, 32] width 61 height 31
click at [490, 26] on span "Mail icon" at bounding box center [484, 32] width 23 height 23
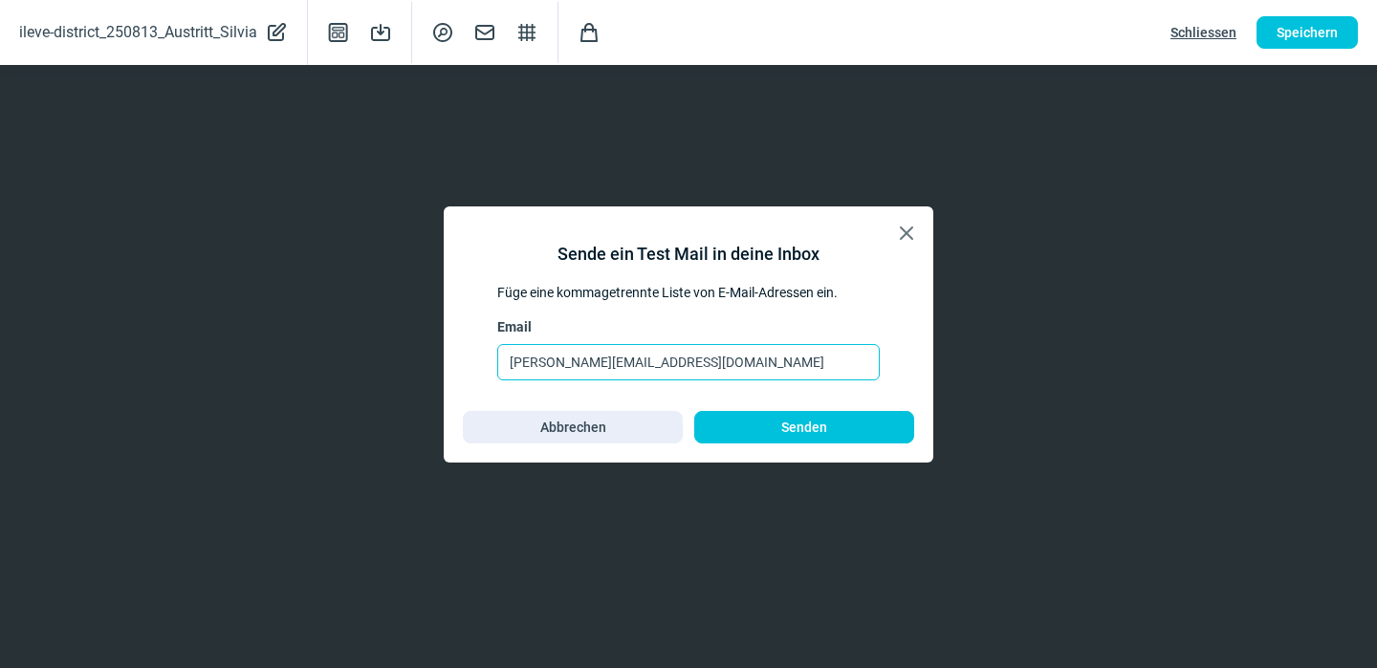
click at [669, 365] on input "silvia@ileve-district.com" at bounding box center [688, 362] width 382 height 36
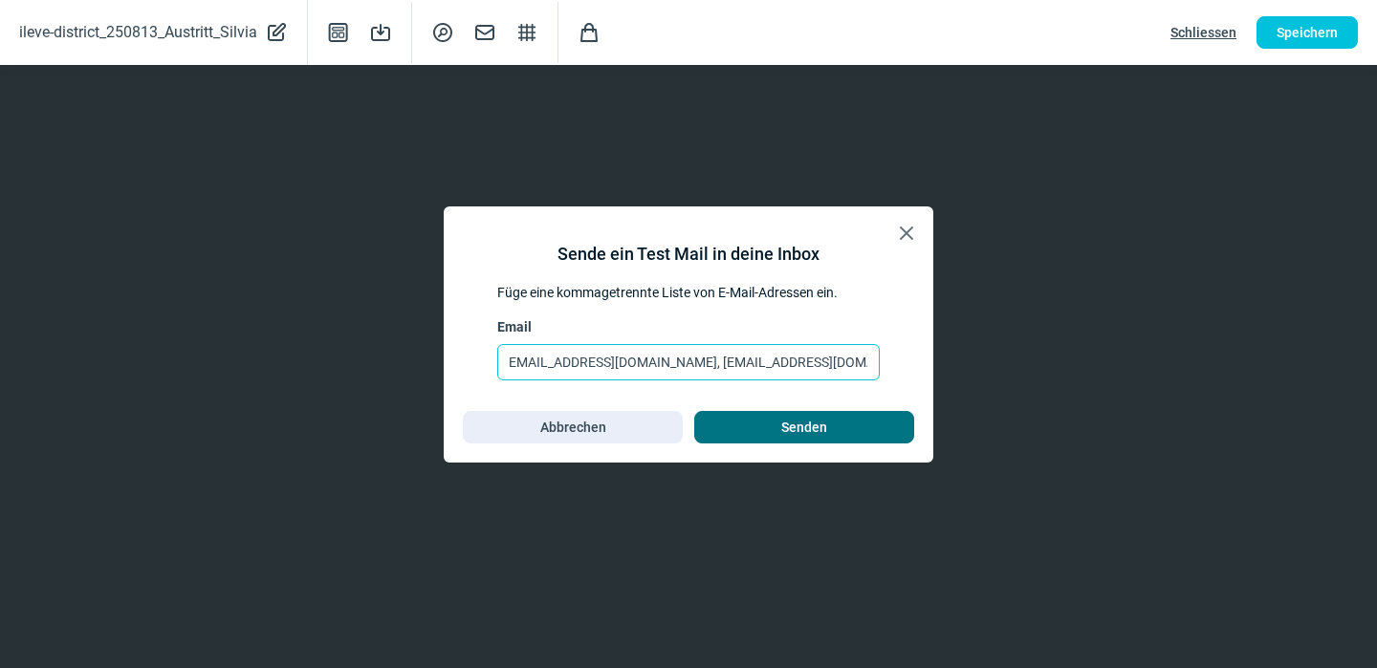
type input "silvia@ileve-district.com, simon@ileve-district.com, demian@ileve-district.com"
click at [791, 424] on span "Senden" at bounding box center [804, 427] width 46 height 31
